Goal: Information Seeking & Learning: Learn about a topic

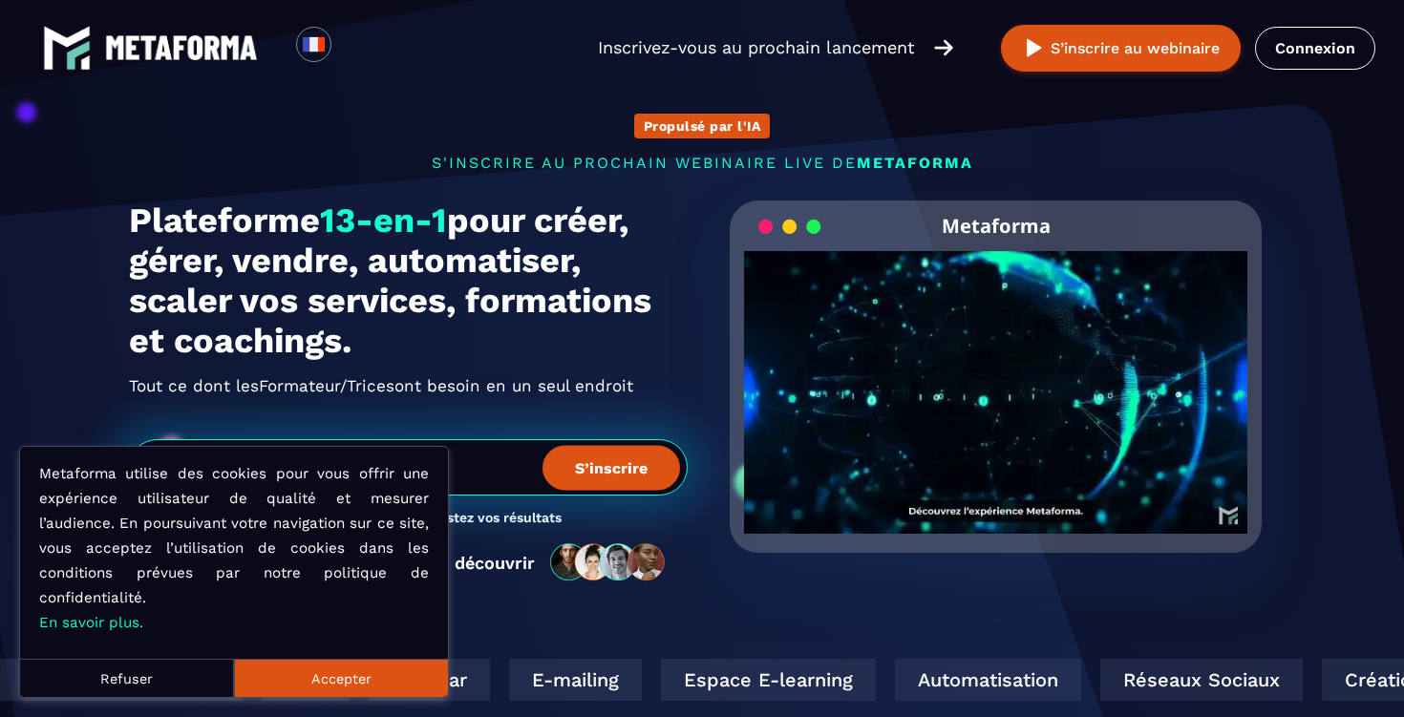
click at [356, 681] on button "Accepter" at bounding box center [341, 678] width 214 height 38
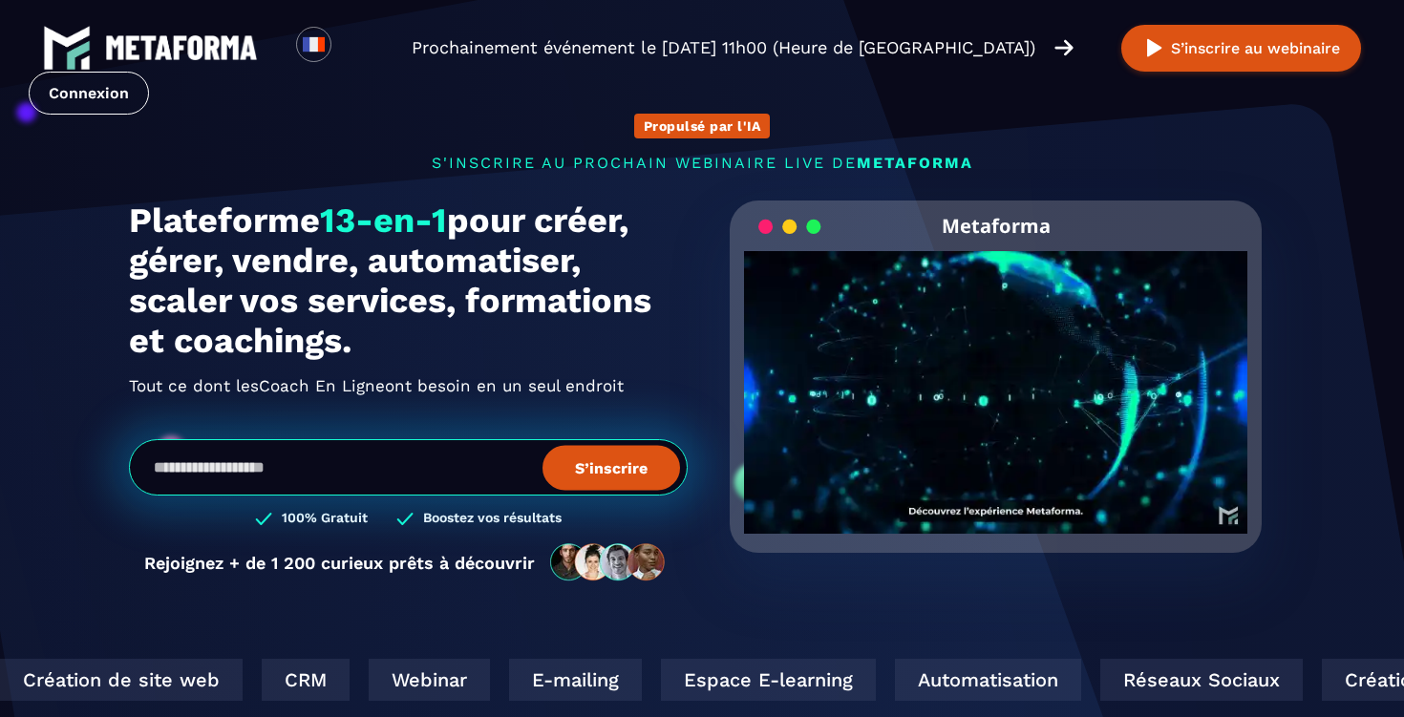
drag, startPoint x: 376, startPoint y: 352, endPoint x: 103, endPoint y: 207, distance: 309.0
click at [103, 207] on section "Propulsé par l'IA s'inscrire au prochain webinaire live de METAFORMA Prochainem…" at bounding box center [702, 613] width 1404 height 1226
drag, startPoint x: 119, startPoint y: 214, endPoint x: 372, endPoint y: 356, distance: 289.6
click at [372, 356] on div "Propulsé par l'IA s'inscrire au prochain webinaire live de METAFORMA Prochainem…" at bounding box center [702, 338] width 1185 height 527
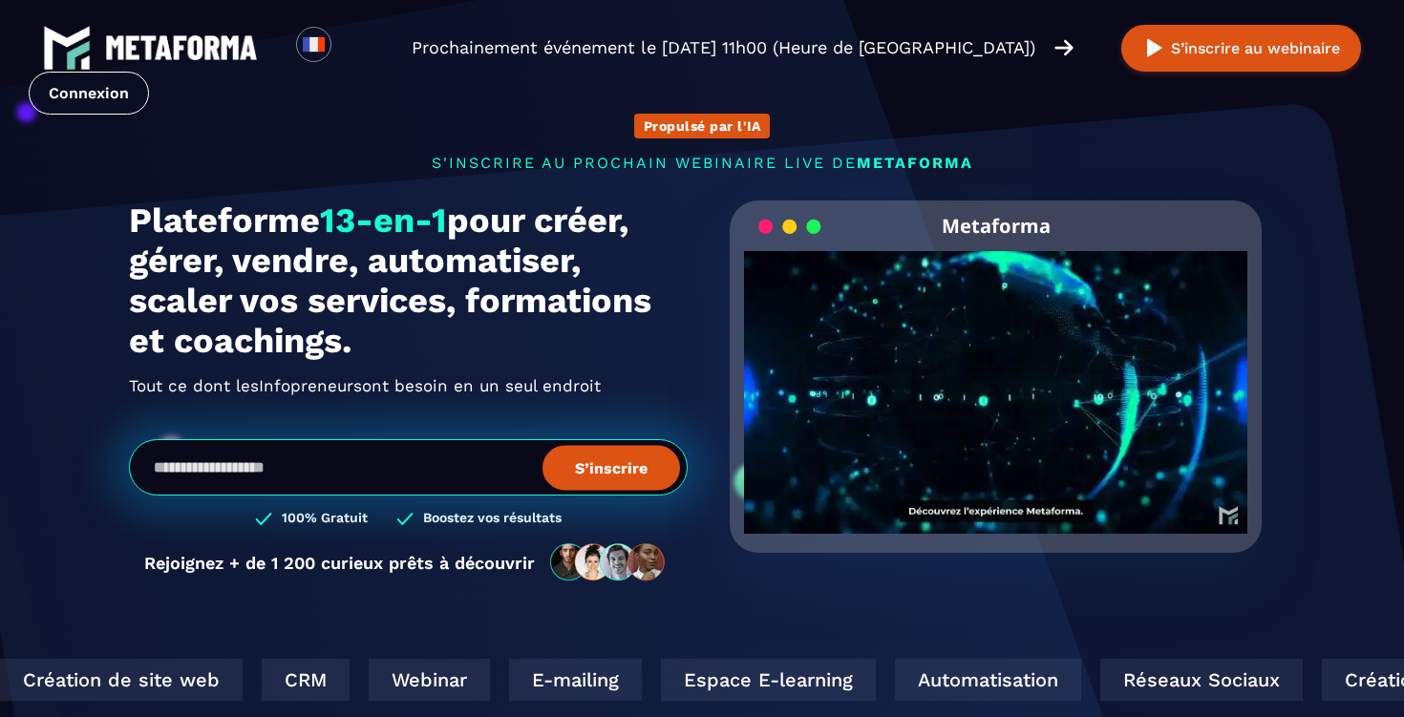
click at [375, 350] on h1 "Plateforme 13-en-1 pour créer, gérer, vendre, automatiser, scaler vos services,…" at bounding box center [408, 281] width 559 height 160
click at [607, 418] on div "Plateforme 13-en-1 pour créer, gérer, vendre, automatiser, scaler vos services,…" at bounding box center [408, 401] width 559 height 401
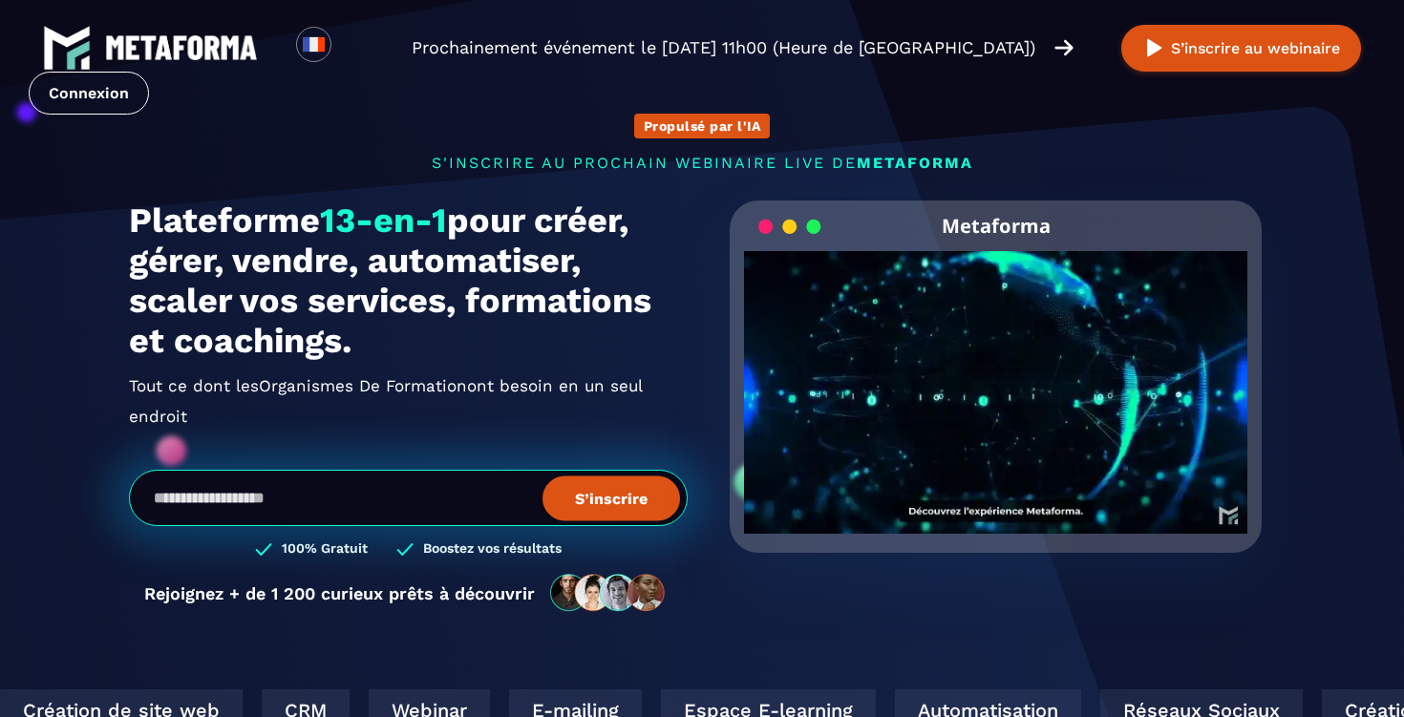
click at [601, 392] on h2 "Tout ce dont les Organismes De Formation Solopreneurs ont besoin en un seul end…" at bounding box center [408, 401] width 559 height 61
click at [604, 384] on h2 "Tout ce dont les Organismes De Formation Solopreneurs ont besoin en un seul end…" at bounding box center [408, 401] width 559 height 61
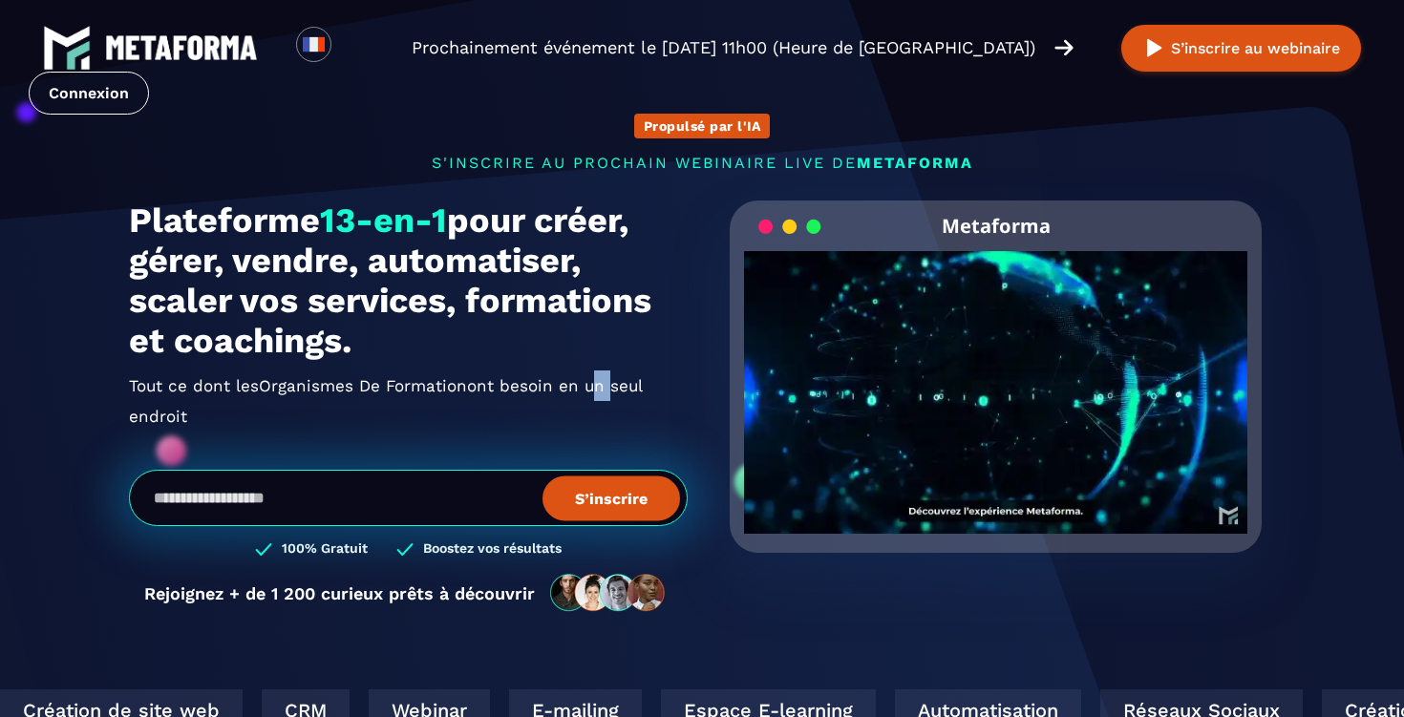
click at [604, 384] on h2 "Tout ce dont les Organismes De Formation Solopreneurs ont besoin en un seul end…" at bounding box center [408, 401] width 559 height 61
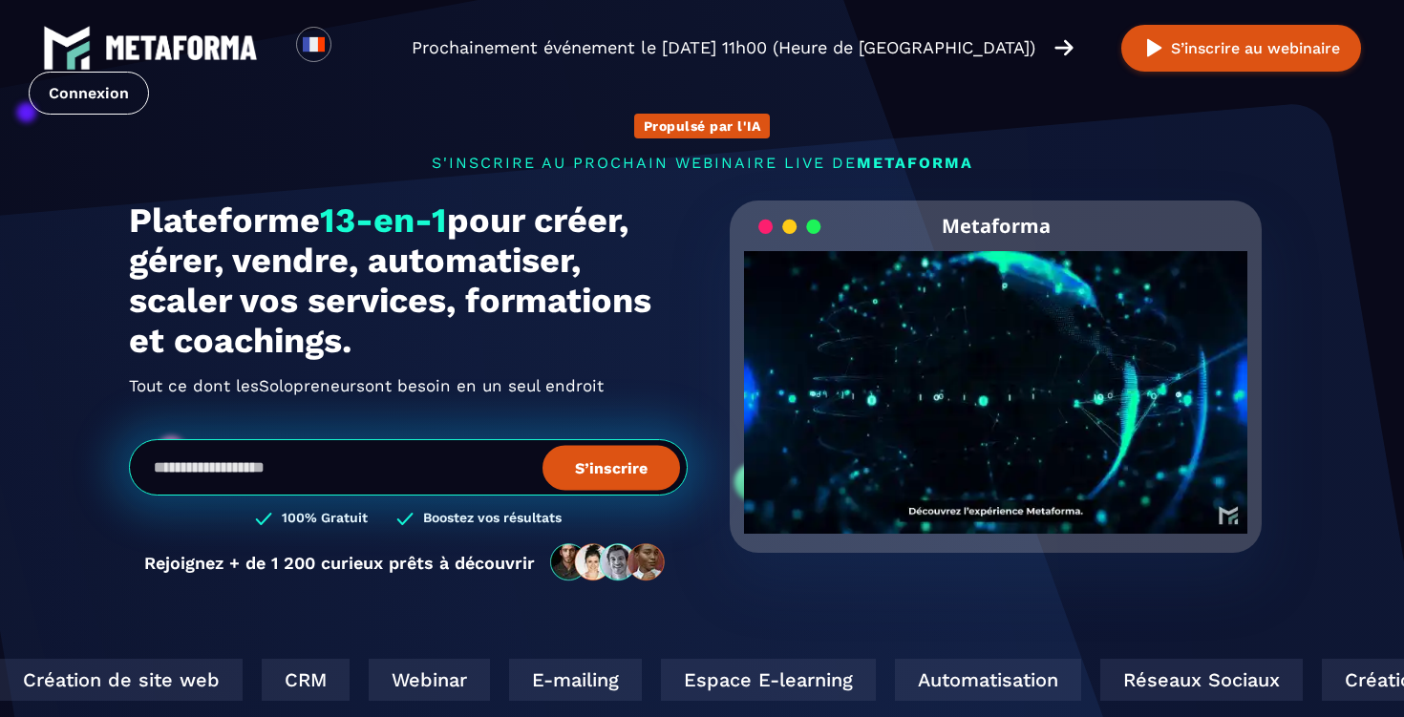
click at [409, 335] on h1 "Plateforme 13-en-1 pour créer, gérer, vendre, automatiser, scaler vos services,…" at bounding box center [408, 281] width 559 height 160
drag, startPoint x: 381, startPoint y: 338, endPoint x: 105, endPoint y: 218, distance: 301.2
click at [105, 218] on section "Propulsé par l'IA s'inscrire au prochain webinaire live de METAFORMA Prochainem…" at bounding box center [702, 613] width 1404 height 1226
drag, startPoint x: 105, startPoint y: 218, endPoint x: 414, endPoint y: 332, distance: 329.2
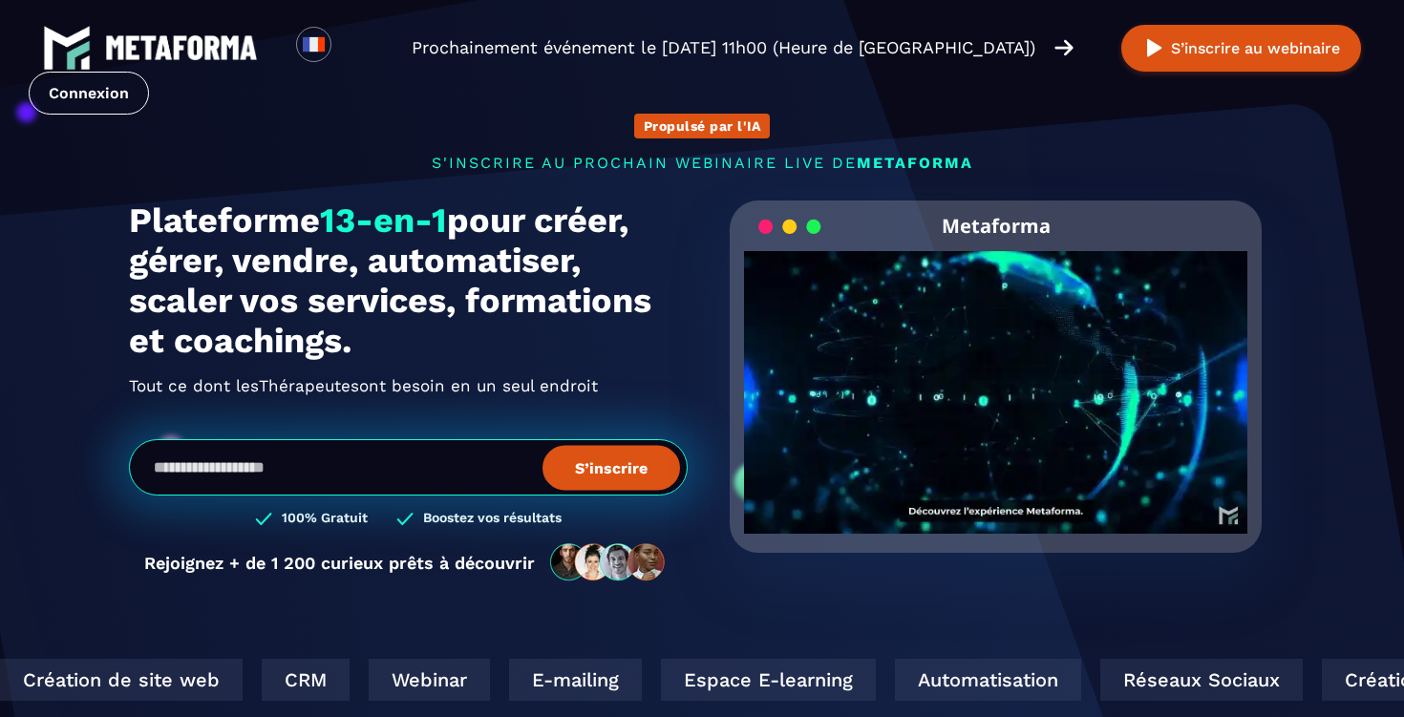
click at [414, 332] on section "Propulsé par l'IA s'inscrire au prochain webinaire live de METAFORMA Prochainem…" at bounding box center [702, 613] width 1404 height 1226
click at [414, 332] on h1 "Plateforme 13-en-1 pour créer, gérer, vendre, automatiser, scaler vos services,…" at bounding box center [408, 281] width 559 height 160
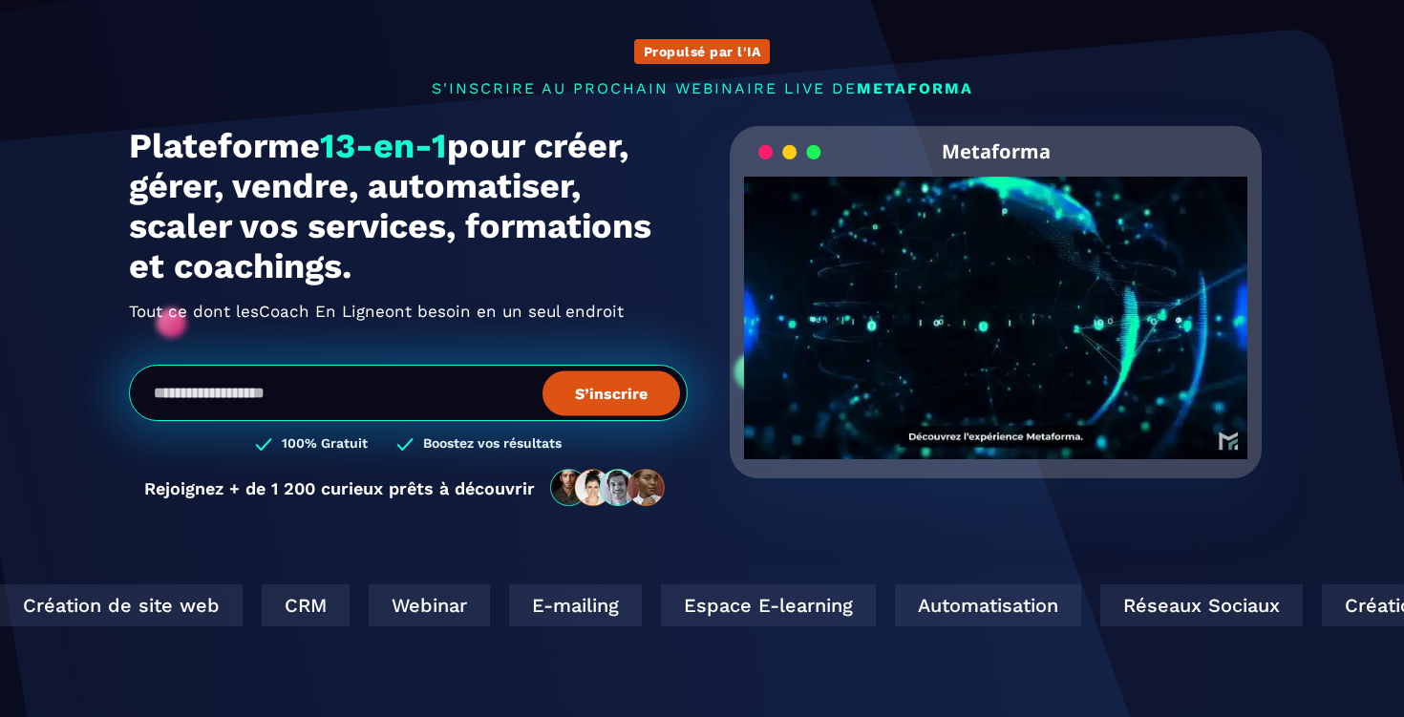
scroll to position [282, 0]
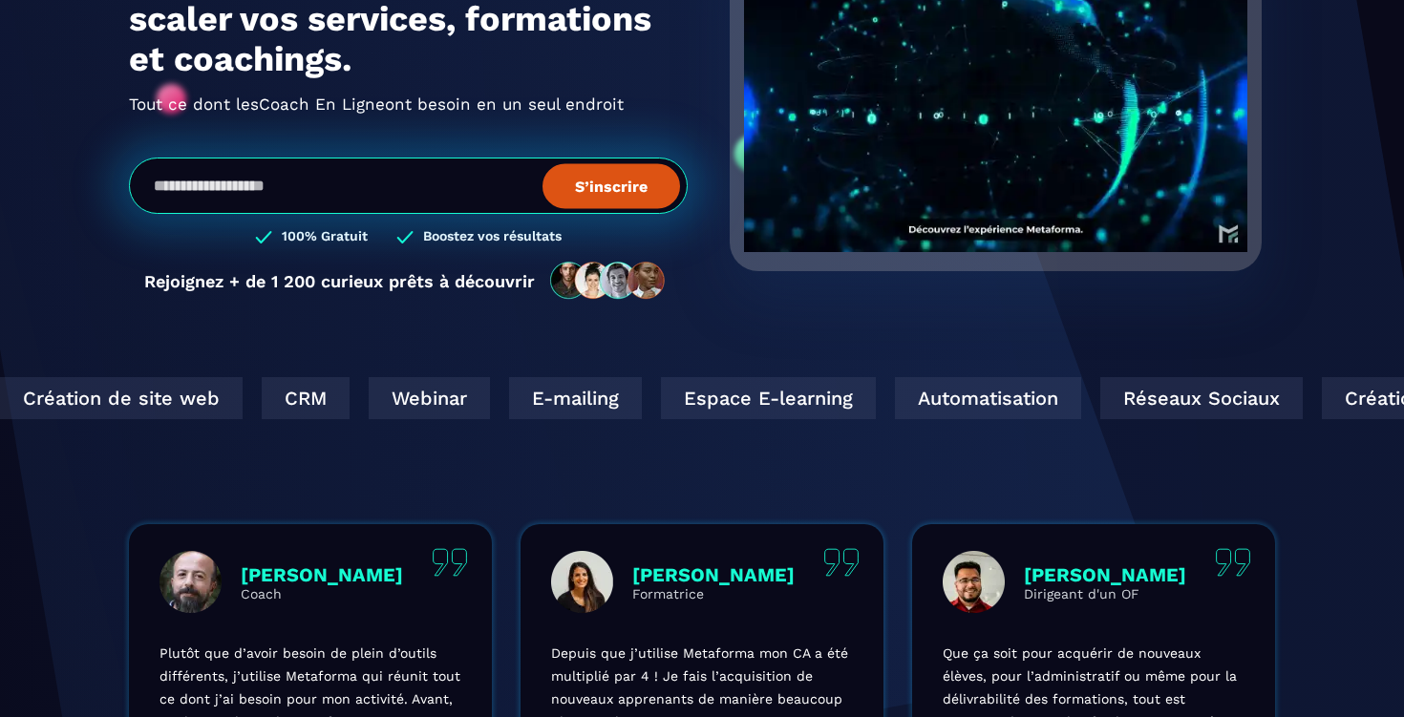
click at [754, 403] on div "Espace E-learning" at bounding box center [759, 398] width 215 height 42
